Goal: Navigation & Orientation: Find specific page/section

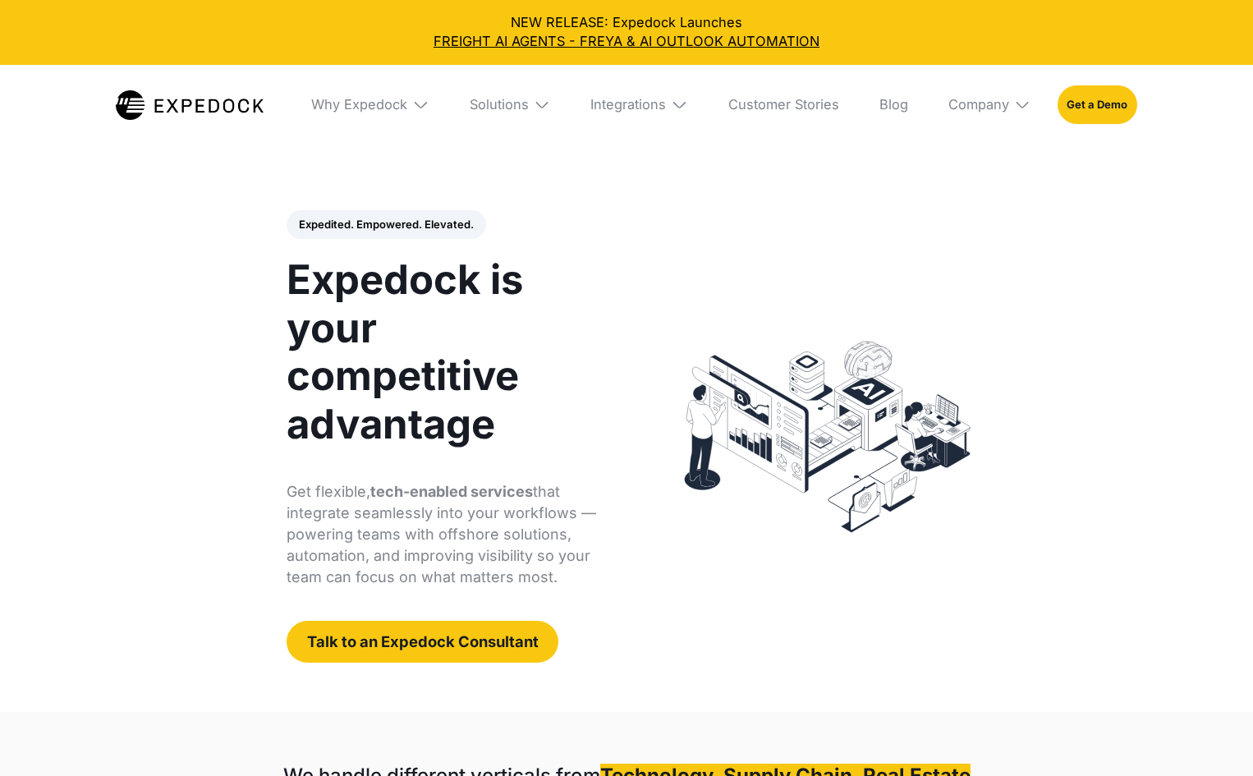
select select
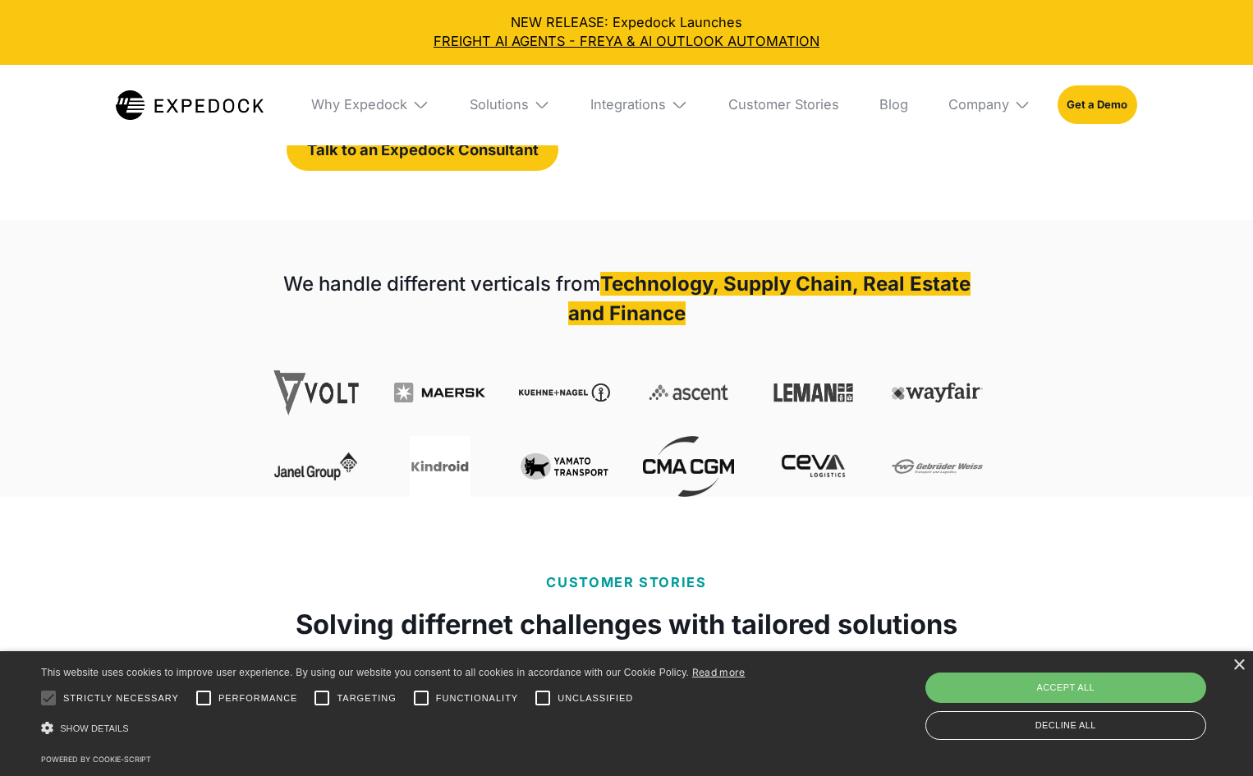
scroll to position [493, 0]
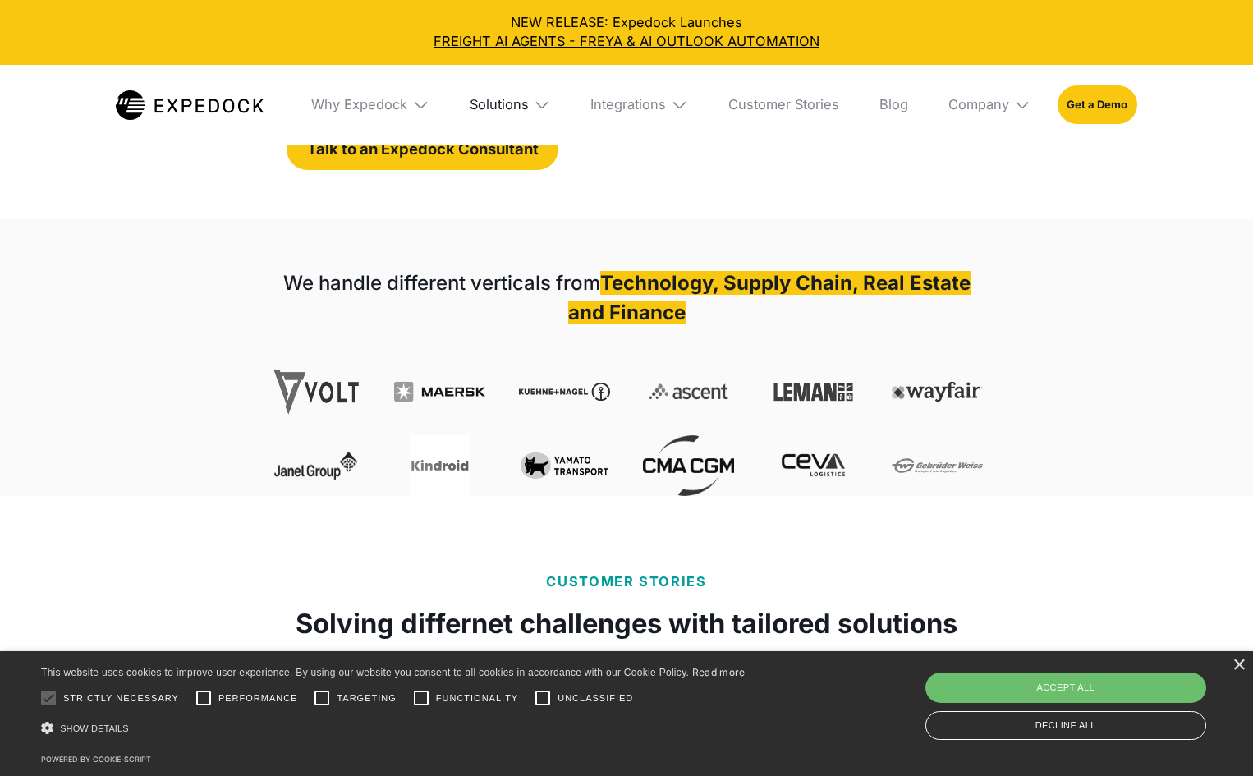
click at [501, 110] on div "Solutions" at bounding box center [499, 104] width 59 height 16
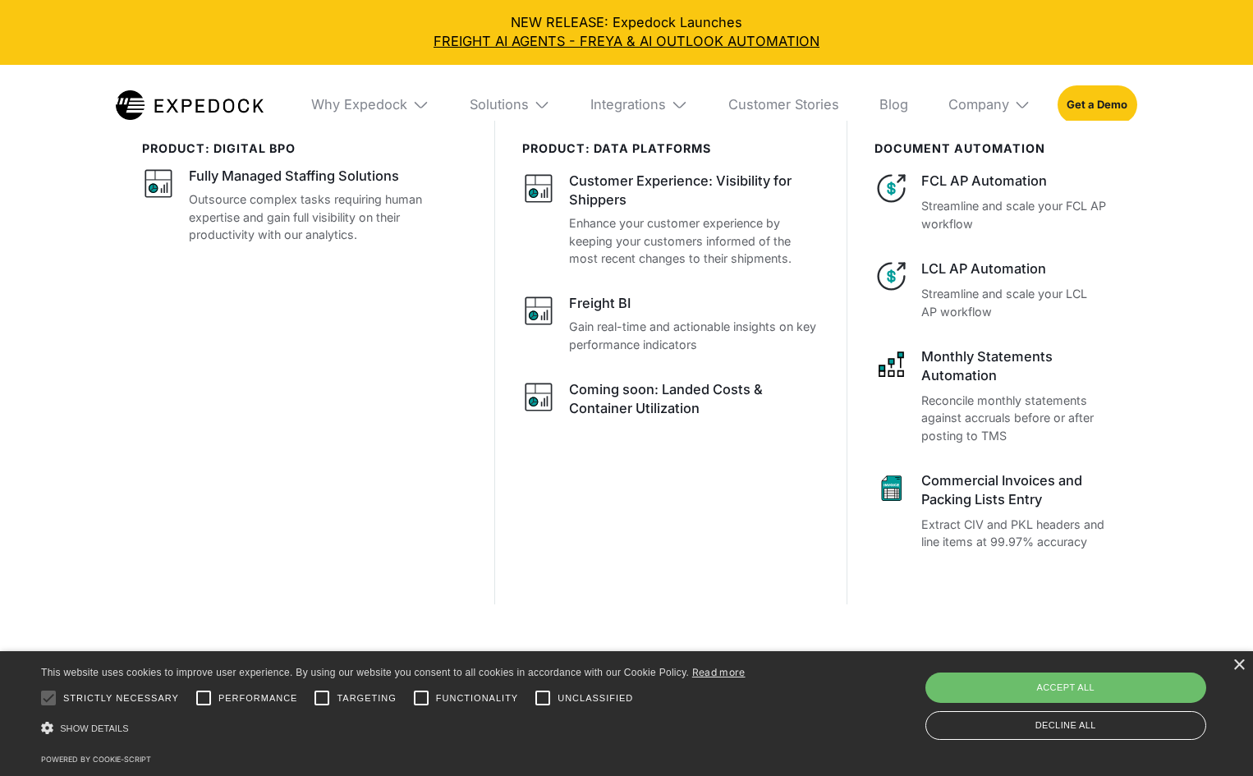
click at [824, 717] on div "This website uses cookies to improve user experience. By using our website you …" at bounding box center [626, 706] width 1171 height 85
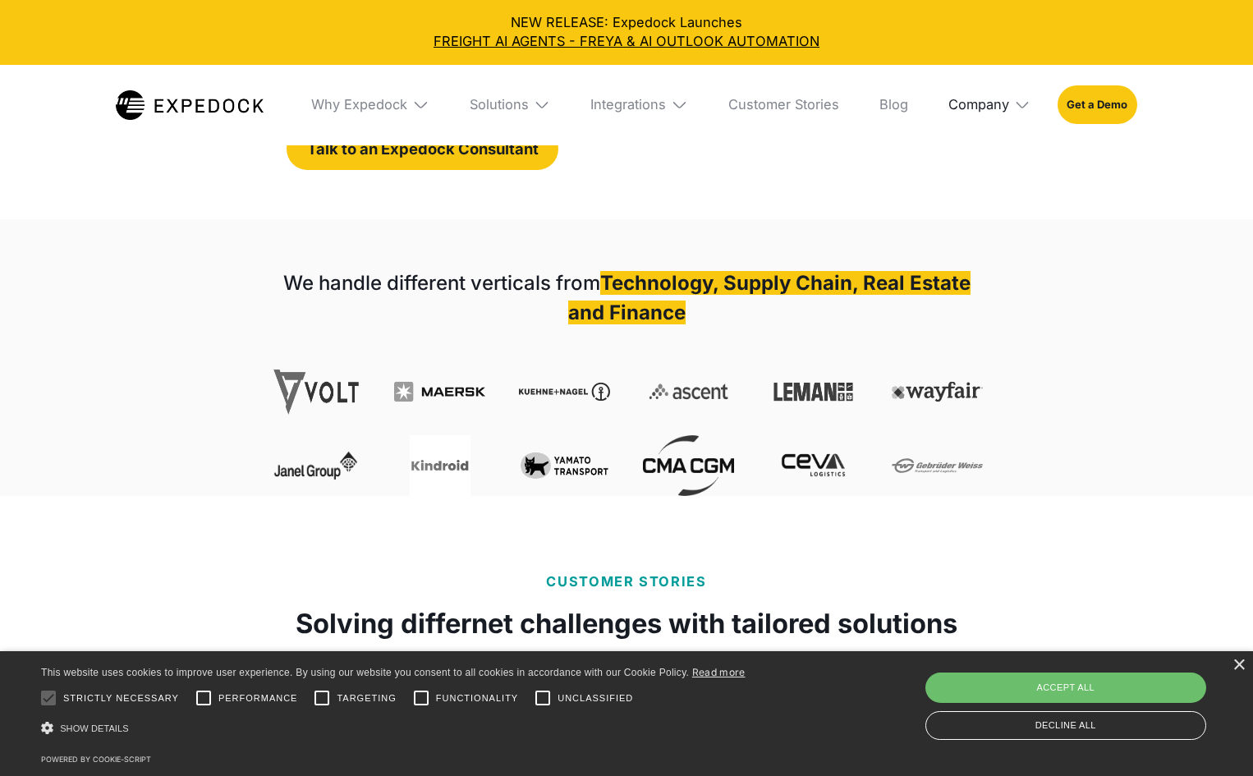
click at [976, 103] on div "Company" at bounding box center [978, 104] width 61 height 16
click at [984, 218] on link "Partners" at bounding box center [989, 211] width 109 height 44
